Goal: Task Accomplishment & Management: Manage account settings

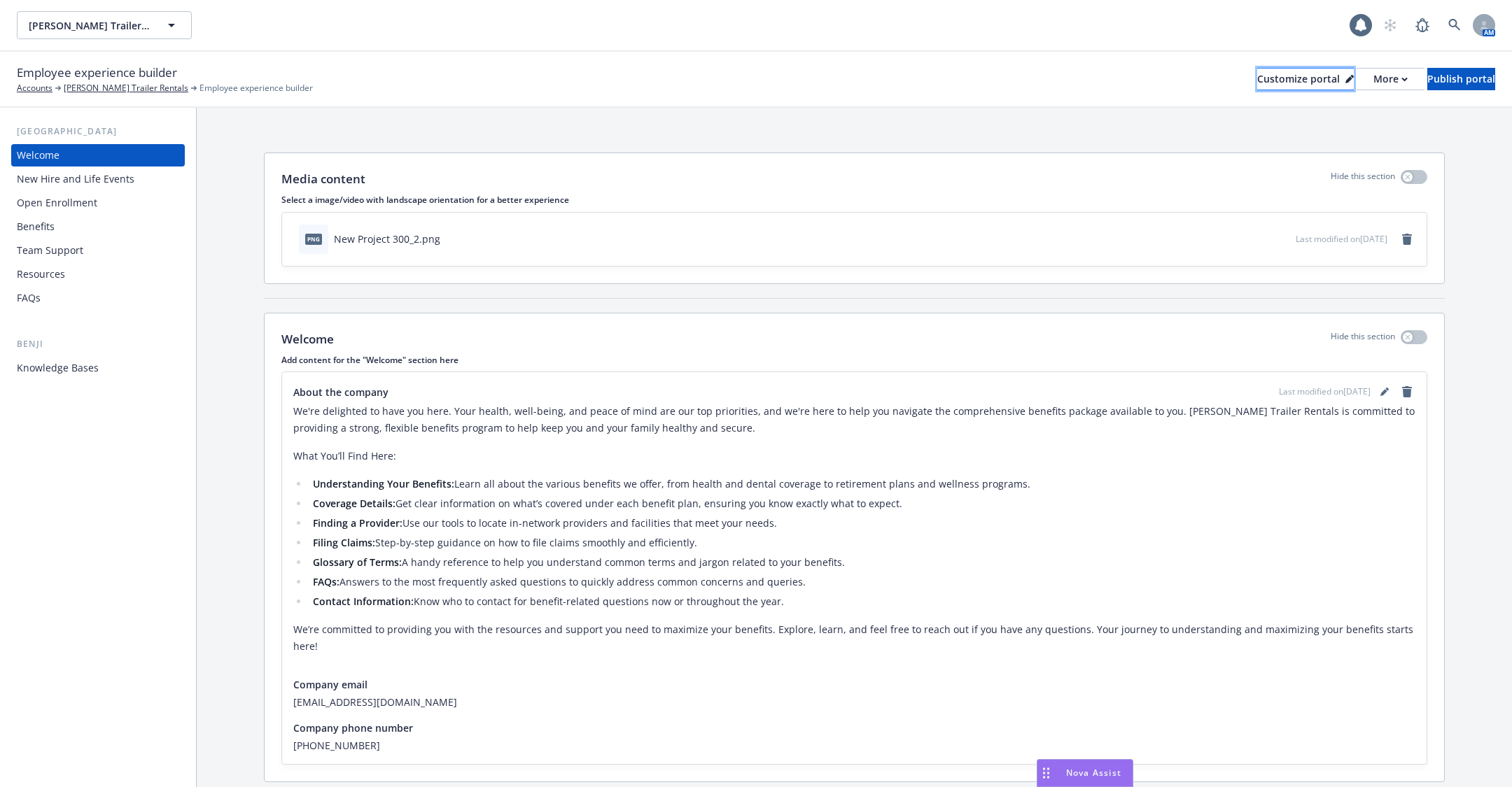
click at [1257, 76] on div "Customize portal" at bounding box center [1305, 79] width 97 height 21
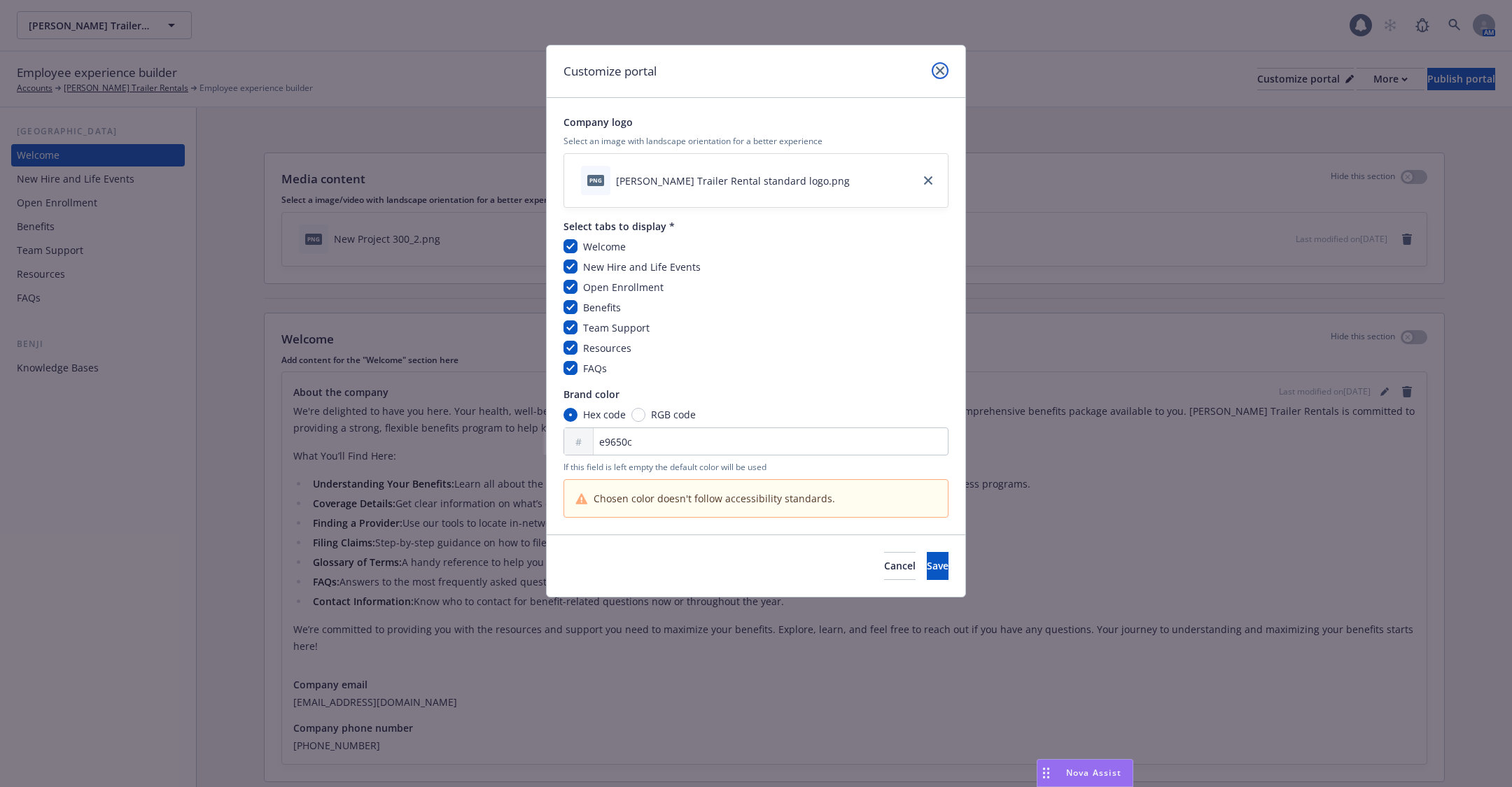
click at [939, 70] on icon "close" at bounding box center [940, 70] width 8 height 8
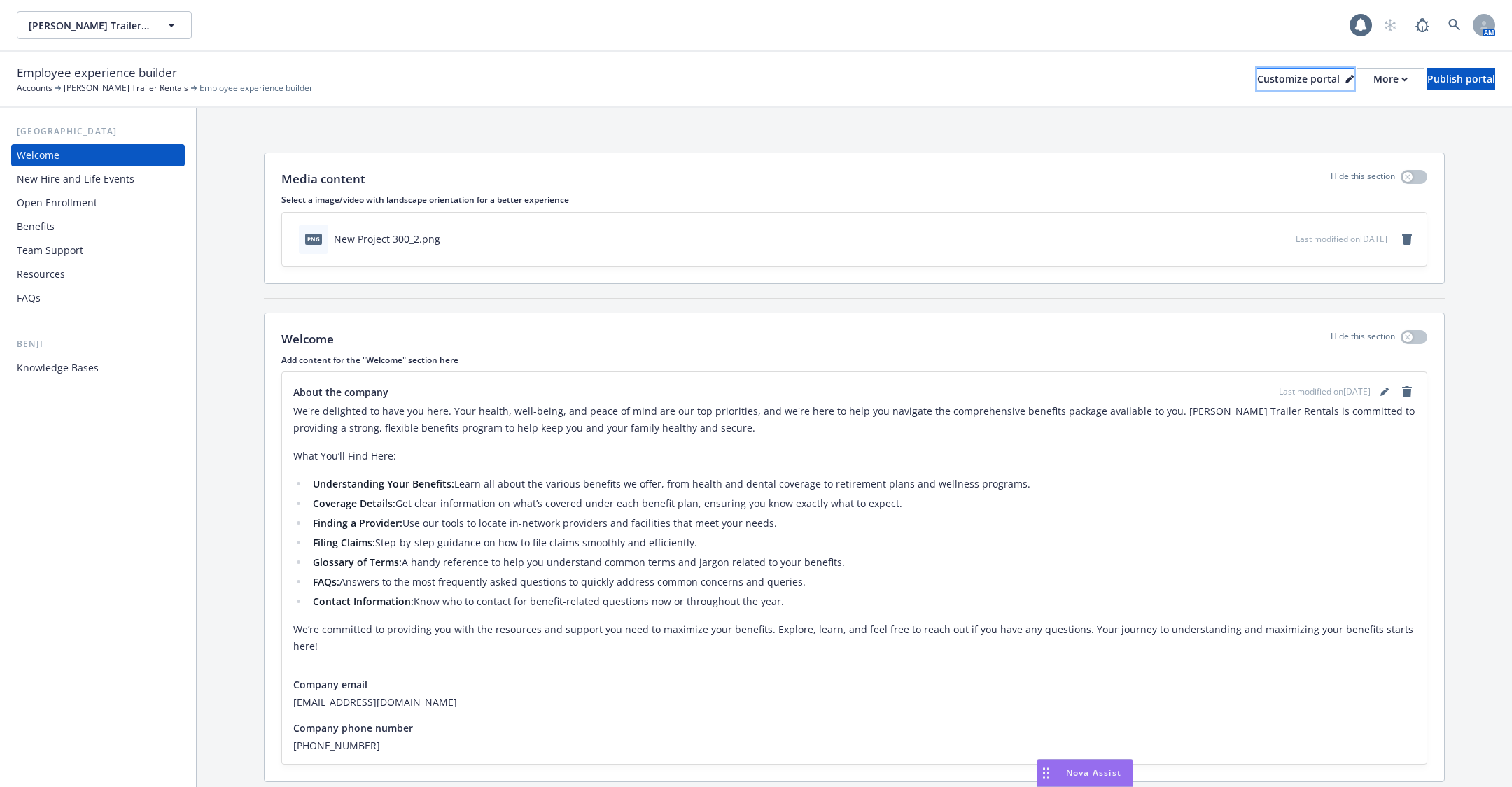
click at [1257, 80] on div "Customize portal" at bounding box center [1305, 79] width 97 height 21
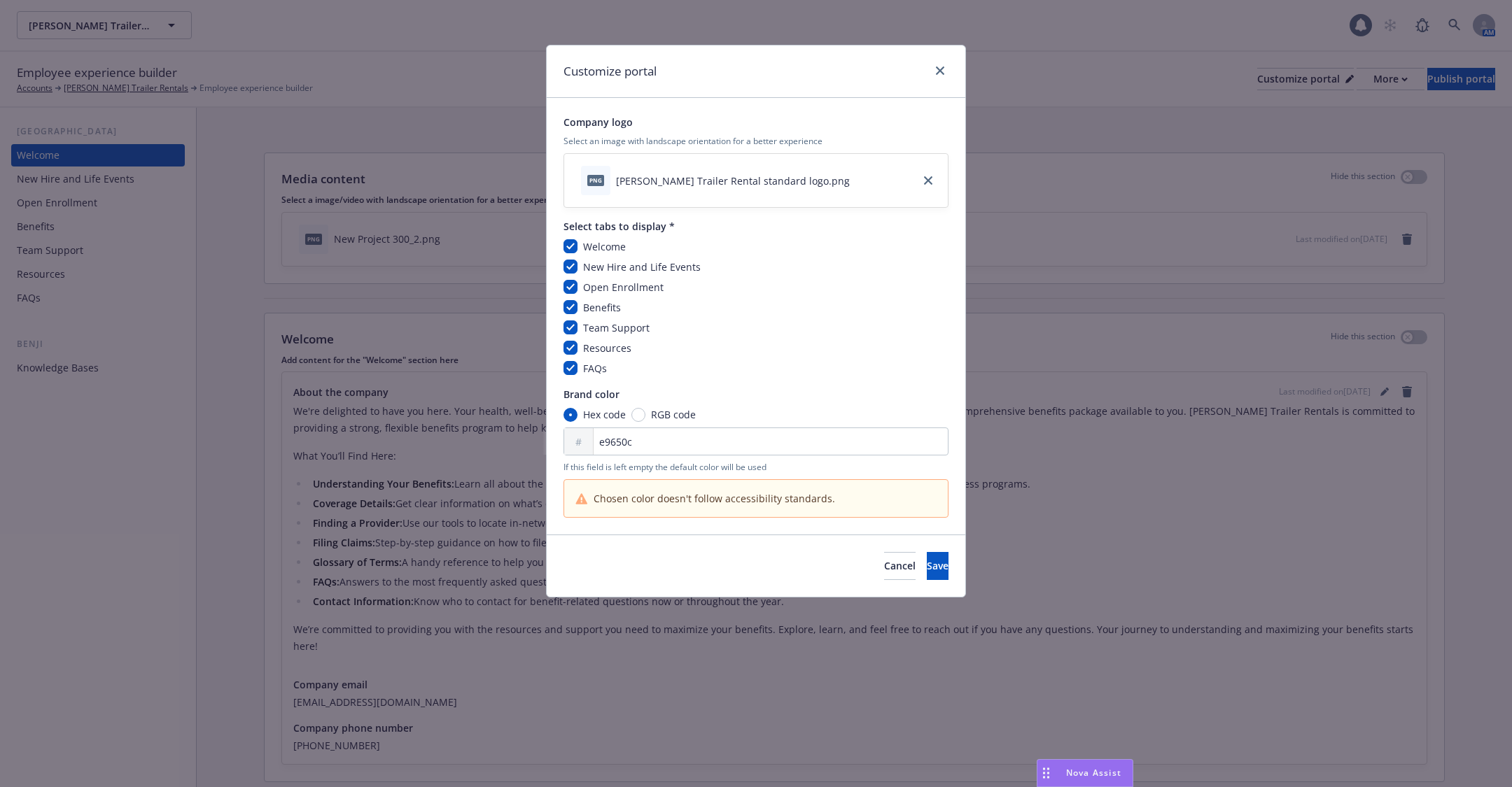
click at [1102, 204] on div "Customize portal Company logo Select an image with landscape orientation for a …" at bounding box center [756, 394] width 1512 height 787
click at [936, 70] on icon "close" at bounding box center [940, 70] width 8 height 8
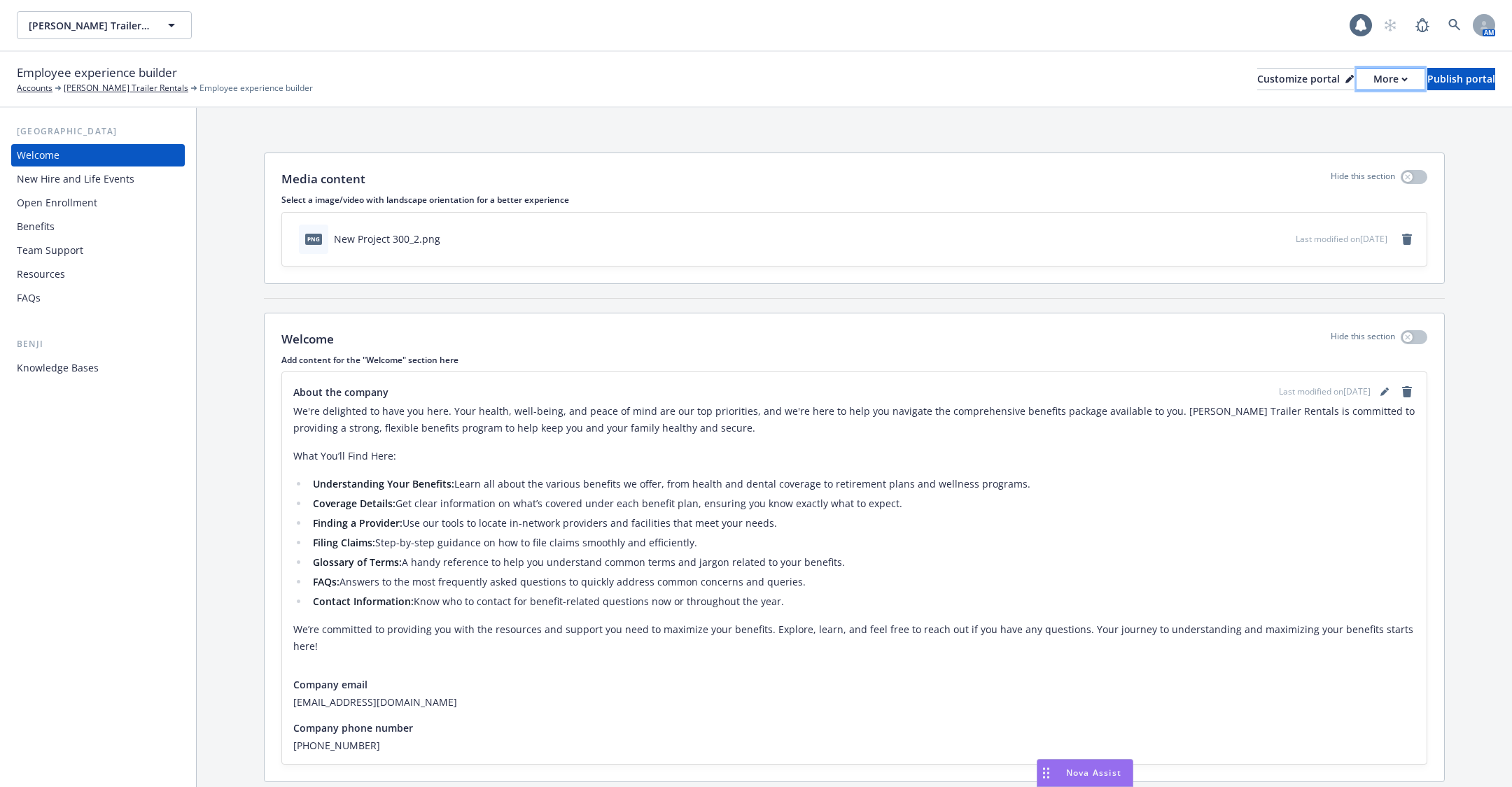
click at [1373, 84] on div "More" at bounding box center [1390, 79] width 34 height 21
click at [1311, 116] on link "Copy preview link" at bounding box center [1317, 110] width 127 height 28
